Goal: Find contact information: Find contact information

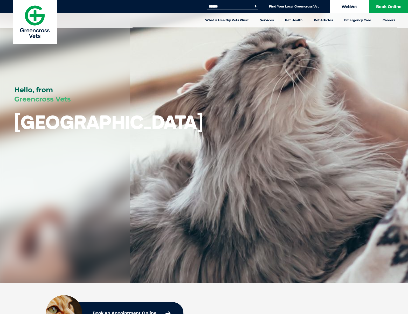
click at [361, 10] on link "WebVet" at bounding box center [349, 6] width 39 height 13
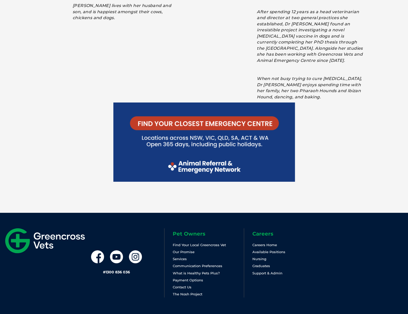
scroll to position [1088, 0]
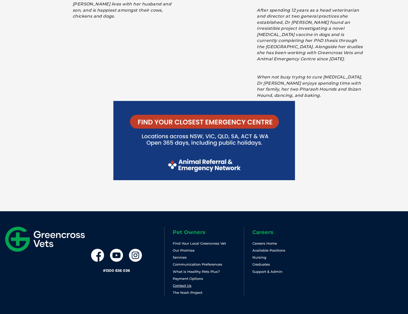
click at [185, 284] on link "Contact Us" at bounding box center [182, 286] width 19 height 4
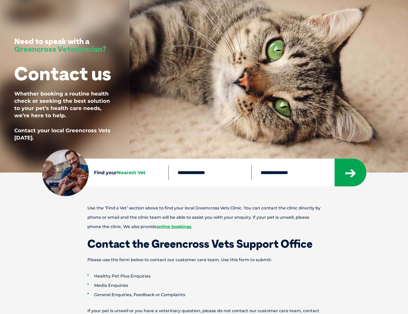
scroll to position [52, 0]
